Goal: Task Accomplishment & Management: Manage account settings

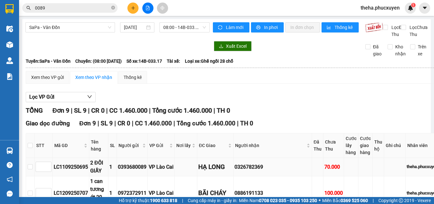
scroll to position [64, 0]
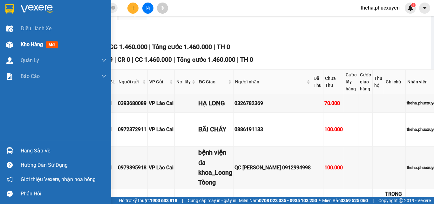
click at [29, 43] on span "Kho hàng" at bounding box center [32, 44] width 22 height 6
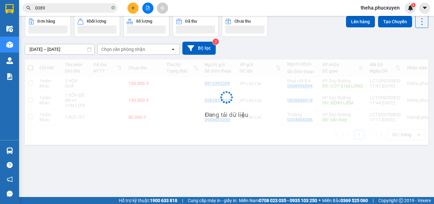
scroll to position [29, 0]
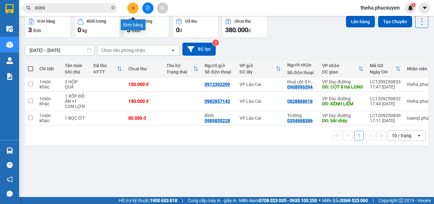
click at [136, 8] on button at bounding box center [132, 8] width 11 height 11
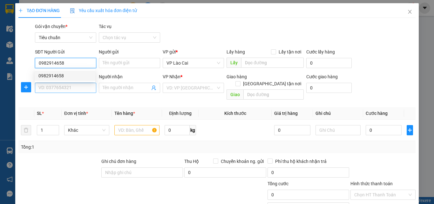
type input "0982914658"
click at [71, 93] on input "SĐT Người Nhận *" at bounding box center [65, 88] width 61 height 10
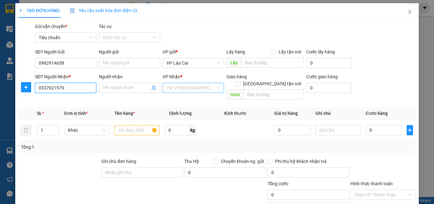
type input "0337621979"
click at [193, 87] on input "search" at bounding box center [191, 88] width 49 height 10
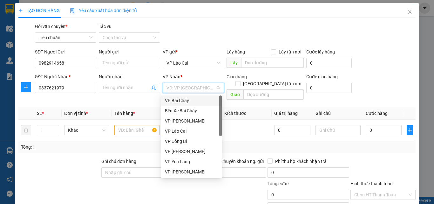
scroll to position [102, 0]
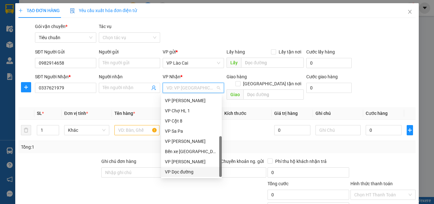
click at [182, 173] on div "VP Dọc đường" at bounding box center [191, 171] width 53 height 7
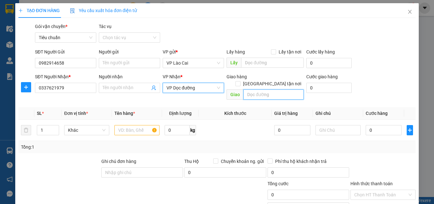
click at [258, 89] on input "text" at bounding box center [274, 94] width 60 height 10
type input "VÂN ĐỒN"
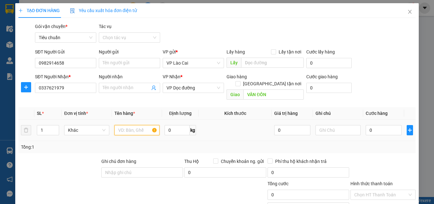
click at [122, 125] on input "text" at bounding box center [136, 130] width 45 height 10
type input "3 CÁI MÔ TƠ CŨ"
click at [373, 125] on input "0" at bounding box center [384, 130] width 36 height 10
type input "4"
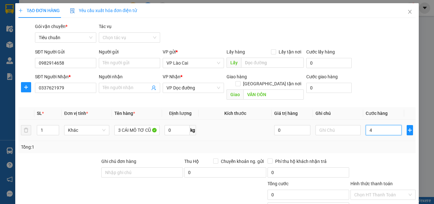
type input "4"
type input "45"
type input "450"
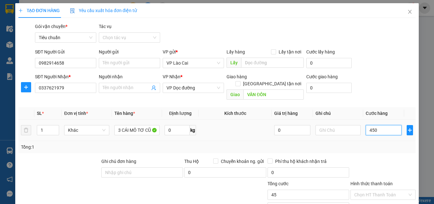
type input "450"
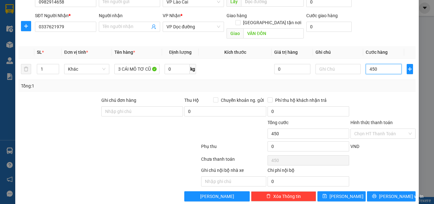
scroll to position [64, 0]
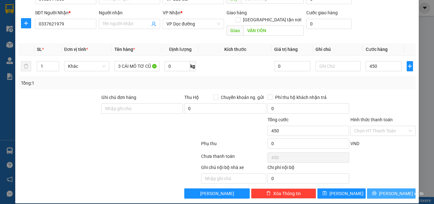
type input "450.000"
click at [372, 188] on button "[PERSON_NAME] và In" at bounding box center [391, 193] width 49 height 10
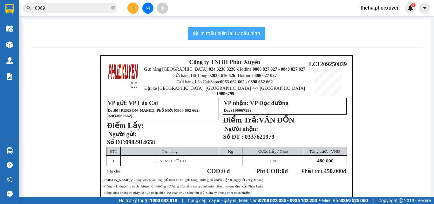
click at [256, 32] on span "In mẫu biên lai tự cấu hình" at bounding box center [231, 33] width 60 height 8
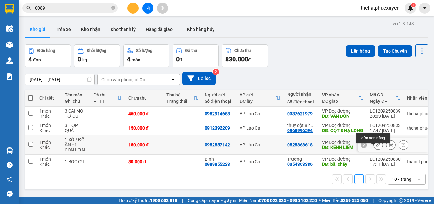
click at [376, 147] on icon at bounding box center [378, 144] width 4 height 4
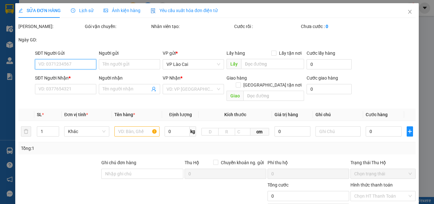
type input "0982857142"
type input "0828868618"
type input "KÊNH LIÊM"
type input "150.000"
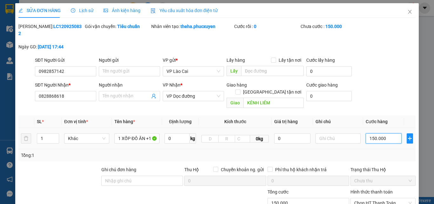
click at [383, 133] on input "150.000" at bounding box center [384, 138] width 36 height 10
type input "0"
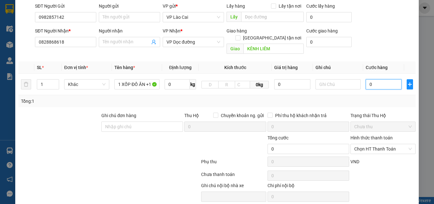
scroll to position [65, 0]
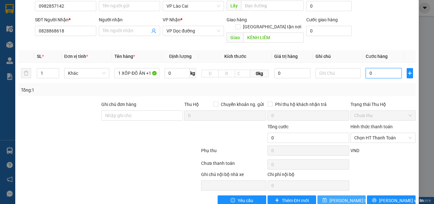
type input "0"
click at [340, 197] on span "[PERSON_NAME] thay đổi" at bounding box center [355, 200] width 51 height 7
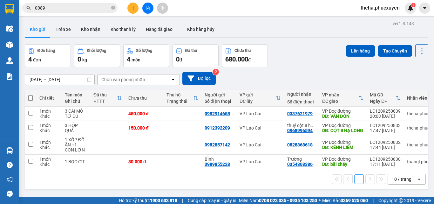
click at [51, 10] on input "0089" at bounding box center [72, 7] width 75 height 7
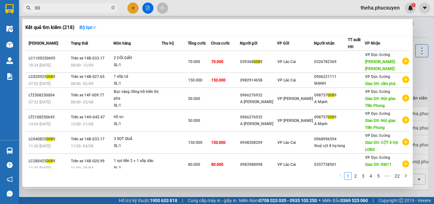
type input "0"
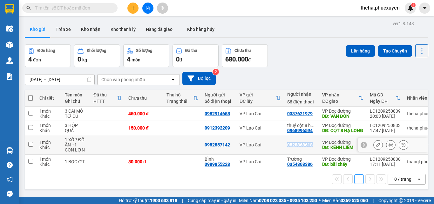
drag, startPoint x: 314, startPoint y: 150, endPoint x: 284, endPoint y: 152, distance: 30.6
click at [284, 152] on tr "1 món Khác 1 XỐP ĐỒ ĂN +1 CON LỢN 0982857142 VP Lào Cai 0828868618 VP Dọc đường…" at bounding box center [236, 144] width 422 height 19
checkbox input "true"
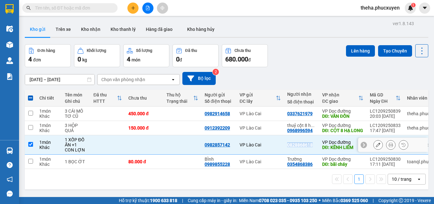
copy tr "VP Lào Cai 0828868618"
click at [83, 7] on input "text" at bounding box center [72, 7] width 75 height 7
paste input "0828868618"
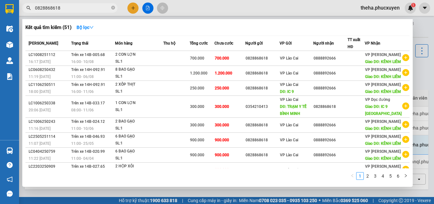
click at [134, 4] on div at bounding box center [217, 102] width 434 height 204
drag, startPoint x: 76, startPoint y: 8, endPoint x: 33, endPoint y: 15, distance: 43.2
click at [33, 14] on div "Kết quả tìm kiếm ( 51 ) Bộ lọc Mã ĐH Trạng thái Món hàng Thu hộ Tổng cước Chưa …" at bounding box center [62, 8] width 124 height 11
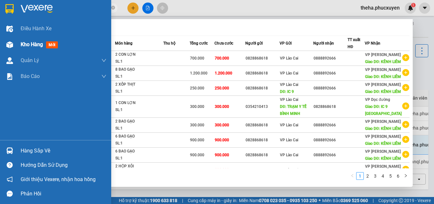
click at [32, 45] on span "Kho hàng" at bounding box center [32, 44] width 22 height 6
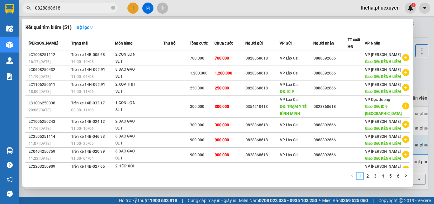
click at [78, 8] on input "0828868618" at bounding box center [72, 7] width 75 height 7
type input "0"
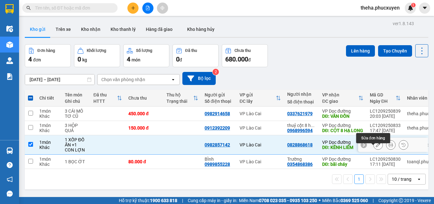
click at [376, 147] on icon at bounding box center [378, 144] width 4 height 4
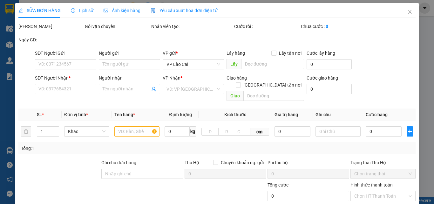
type input "0982857142"
type input "0828868618"
type input "KÊNH LIÊM"
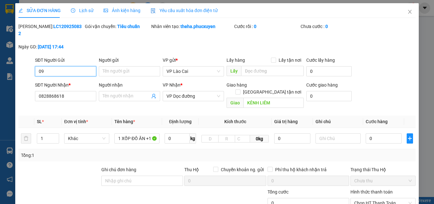
type input "0"
paste input "0828868618"
click at [48, 66] on input "0828868618" at bounding box center [65, 71] width 61 height 10
type input "0828868618"
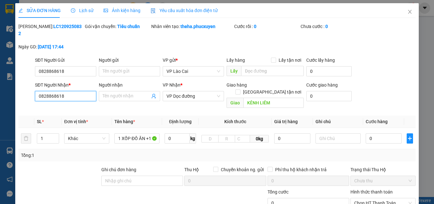
click at [75, 91] on input "0828868618" at bounding box center [65, 96] width 61 height 10
type input "0"
type input "6"
click at [408, 11] on icon "close" at bounding box center [410, 11] width 5 height 5
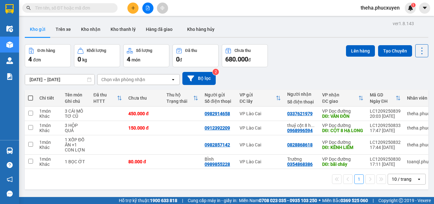
click at [312, 60] on div "Đơn hàng 4 đơn Khối lượng 0 kg Số lượng 4 món Đã thu 0 đ Chưa thu 680.000 đ Lên…" at bounding box center [227, 55] width 404 height 23
click at [288, 56] on div "Đơn hàng 4 đơn Khối lượng 0 kg Số lượng 4 món Đã thu 0 đ Chưa thu 680.000 đ Lên…" at bounding box center [227, 55] width 404 height 23
click at [310, 59] on div "Đơn hàng 4 đơn Khối lượng 0 kg Số lượng 4 món Đã thu 0 đ Chưa thu 680.000 đ Lên…" at bounding box center [227, 55] width 404 height 23
click at [317, 74] on div "[DATE] – [DATE] Press the down arrow key to interact with the calendar and sele…" at bounding box center [227, 78] width 404 height 13
click at [306, 71] on div "[DATE] – [DATE] Press the down arrow key to interact with the calendar and sele…" at bounding box center [227, 78] width 404 height 23
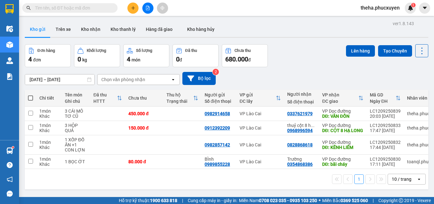
click at [303, 68] on div "[DATE] – [DATE] Press the down arrow key to interact with the calendar and sele…" at bounding box center [227, 78] width 404 height 23
click at [304, 58] on div "Đơn hàng 4 đơn Khối lượng 0 kg Số lượng 4 món Đã thu 0 đ Chưa thu 680.000 đ Lên…" at bounding box center [227, 55] width 404 height 23
